Goal: Navigation & Orientation: Find specific page/section

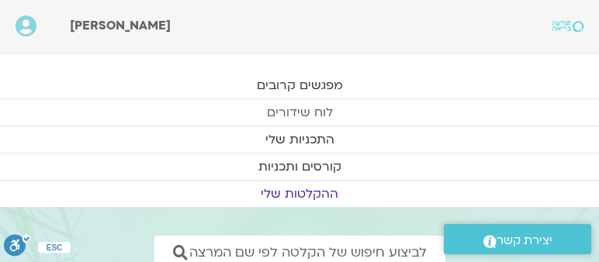
click at [312, 110] on link "לוח שידורים" at bounding box center [299, 112] width 599 height 26
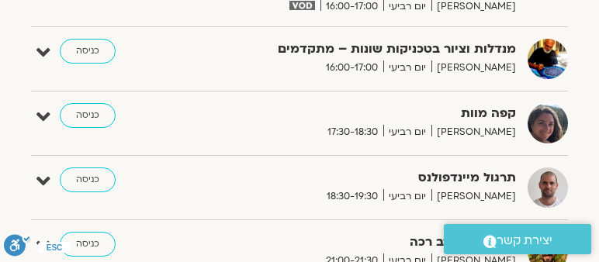
scroll to position [842, 0]
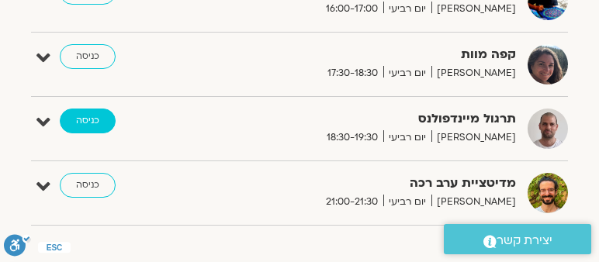
click at [95, 115] on link "כניסה" at bounding box center [88, 121] width 56 height 25
